Goal: Task Accomplishment & Management: Manage account settings

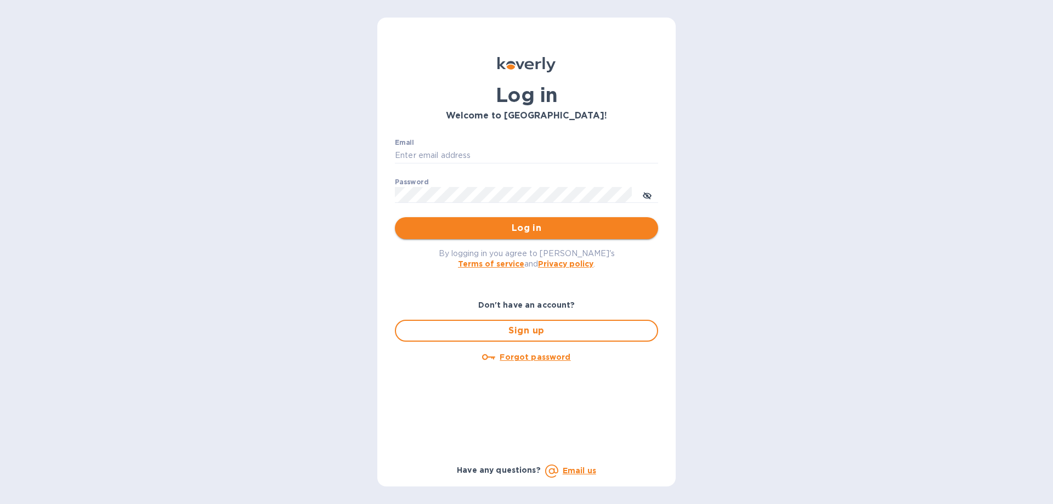
type input "[PERSON_NAME][EMAIL_ADDRESS][DOMAIN_NAME]"
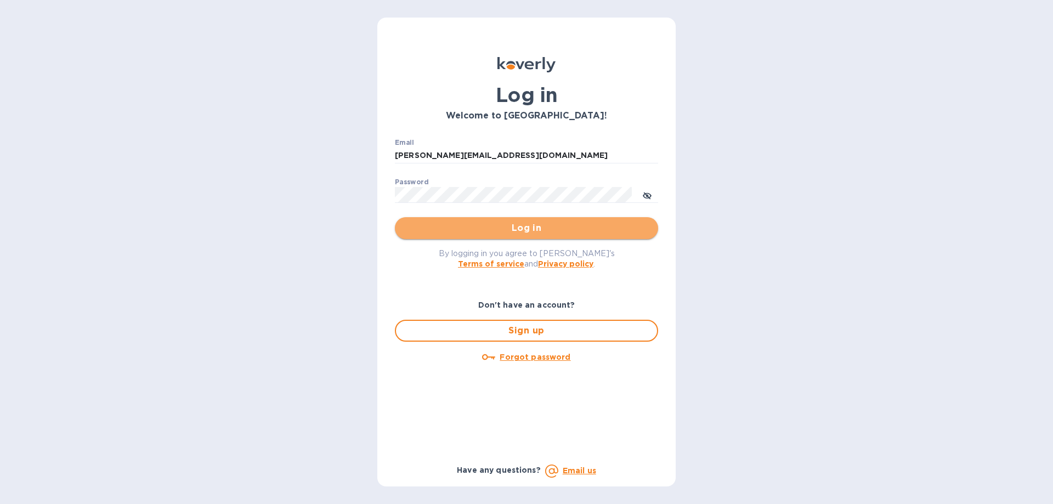
click at [570, 232] on span "Log in" at bounding box center [527, 228] width 246 height 13
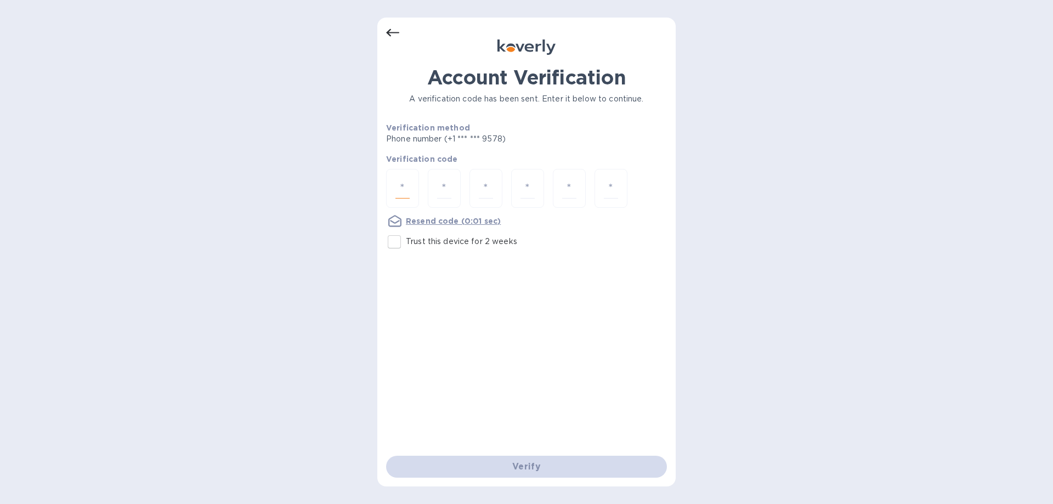
click at [409, 180] on input "number" at bounding box center [402, 188] width 14 height 20
type input "4"
type input "1"
type input "7"
type input "0"
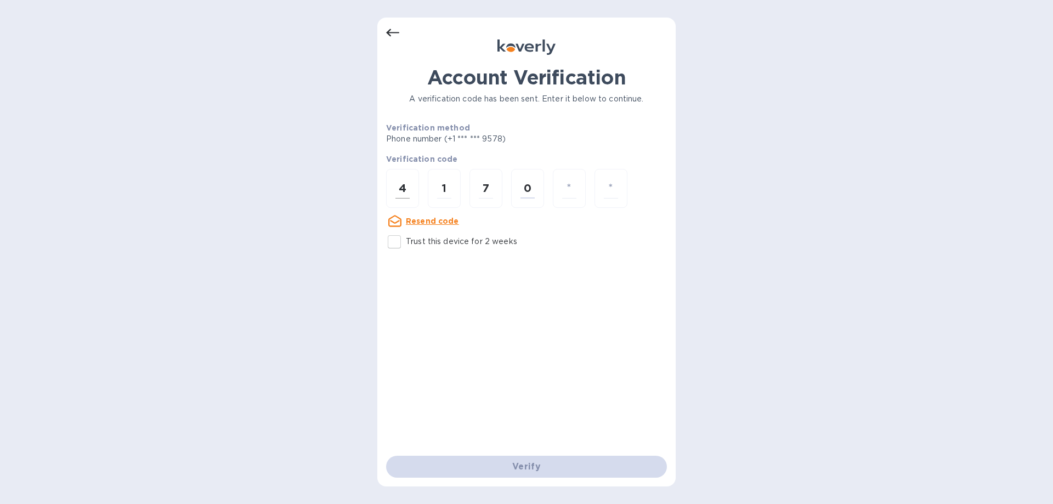
type input "8"
